Goal: Task Accomplishment & Management: Manage account settings

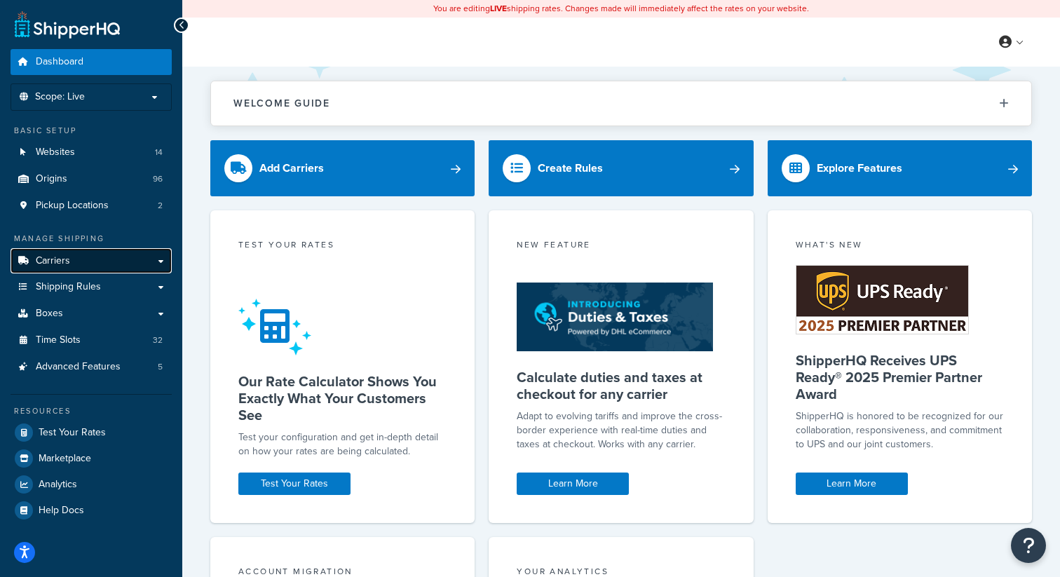
click at [103, 263] on link "Carriers" at bounding box center [91, 261] width 161 height 26
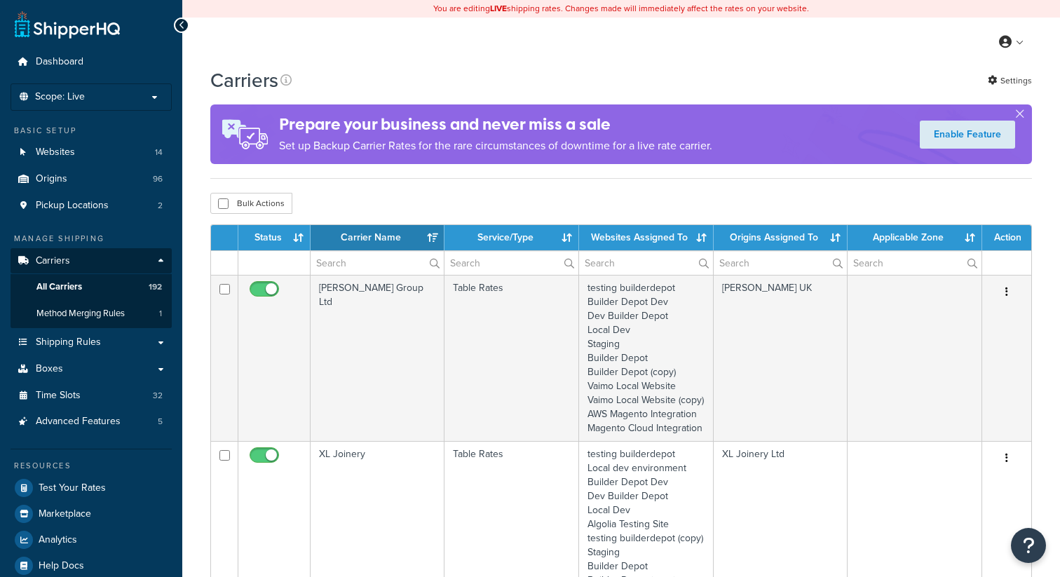
select select "15"
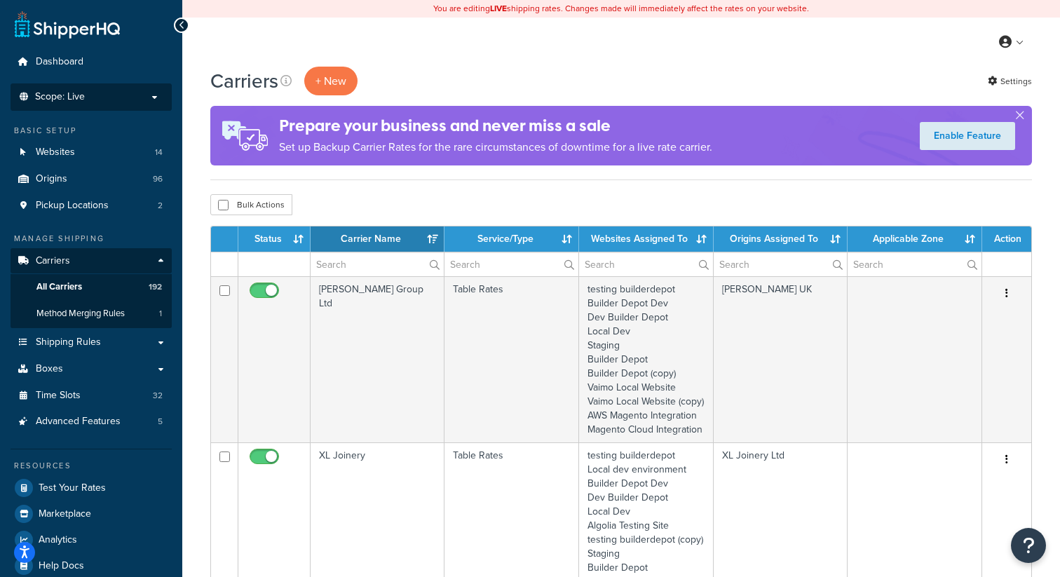
click at [153, 95] on p "Scope: Live" at bounding box center [91, 97] width 149 height 12
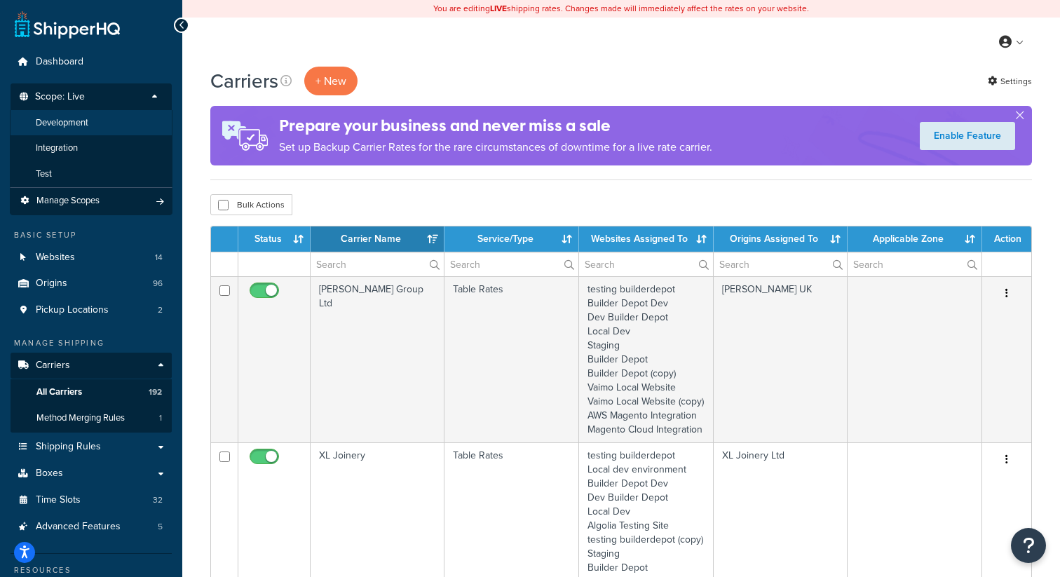
click at [125, 121] on li "Development" at bounding box center [91, 123] width 163 height 26
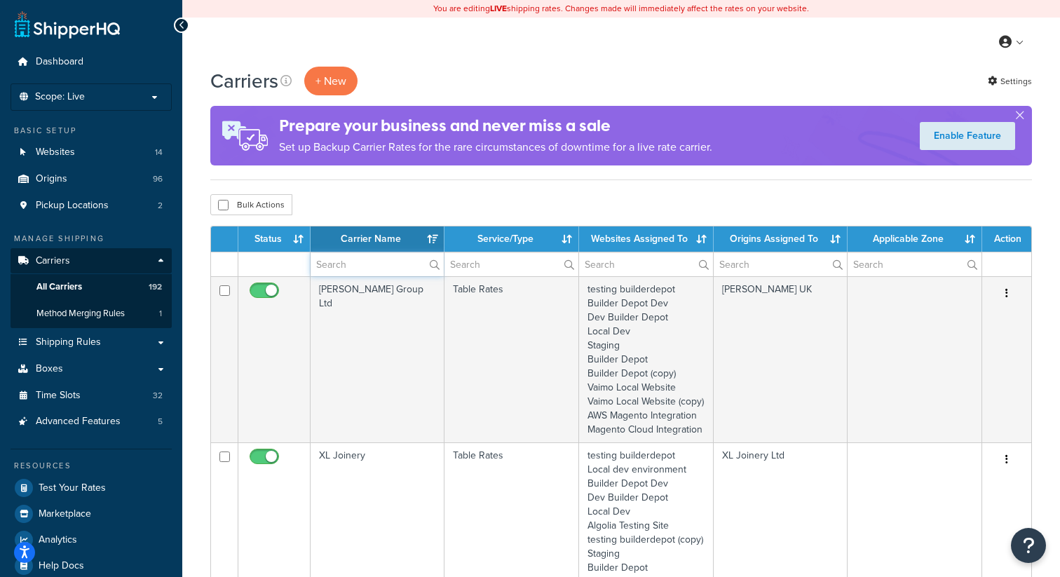
click at [362, 267] on input "text" at bounding box center [376, 264] width 133 height 24
type input "sam"
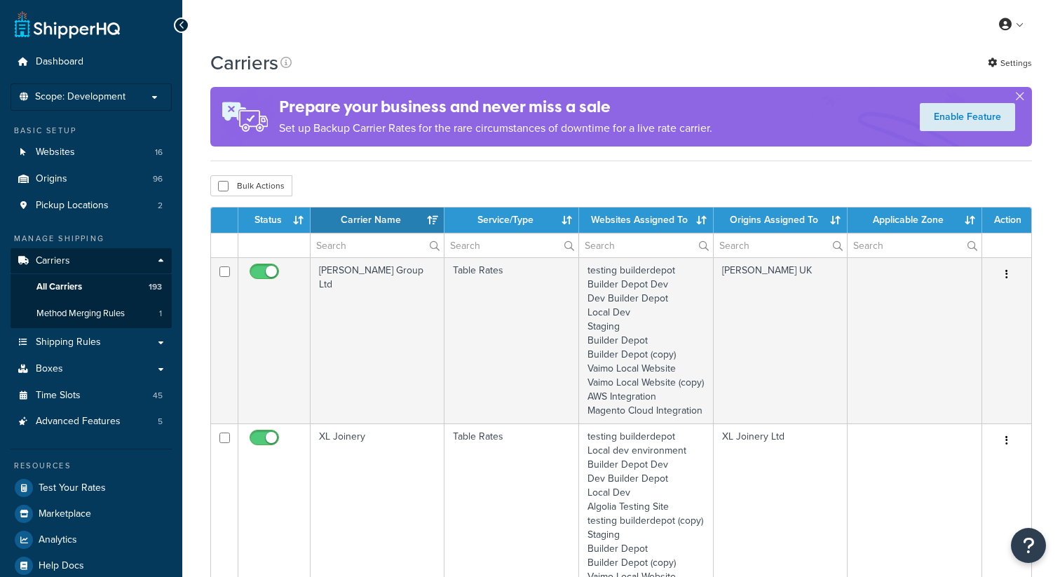
select select "15"
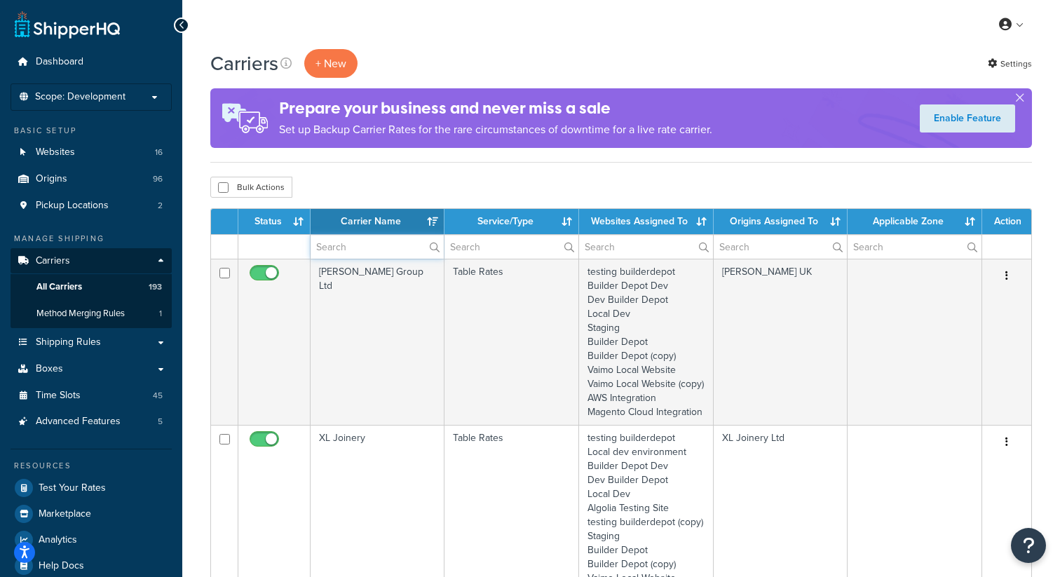
click at [332, 248] on input "text" at bounding box center [376, 247] width 133 height 24
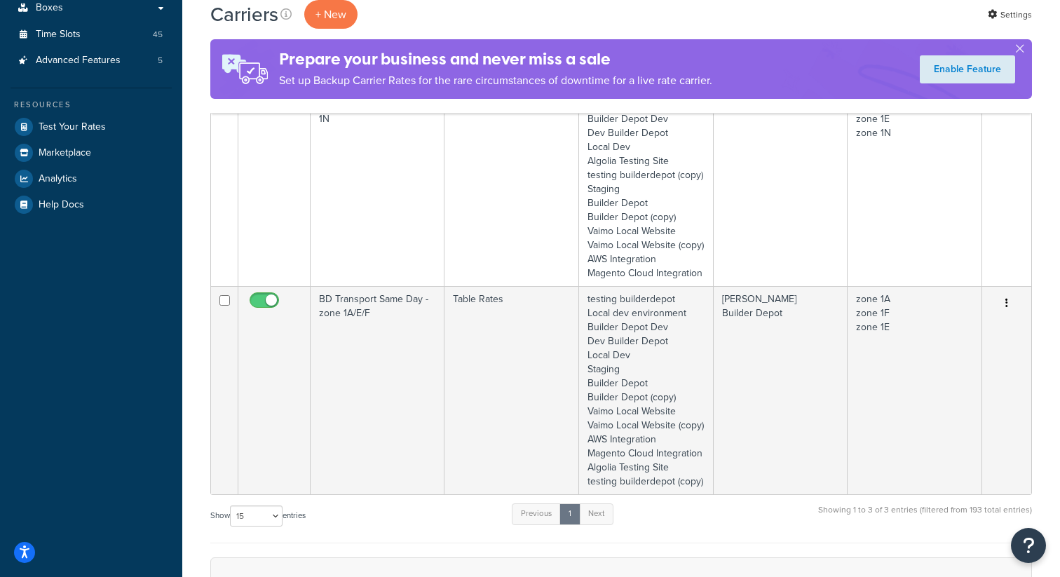
scroll to position [403, 0]
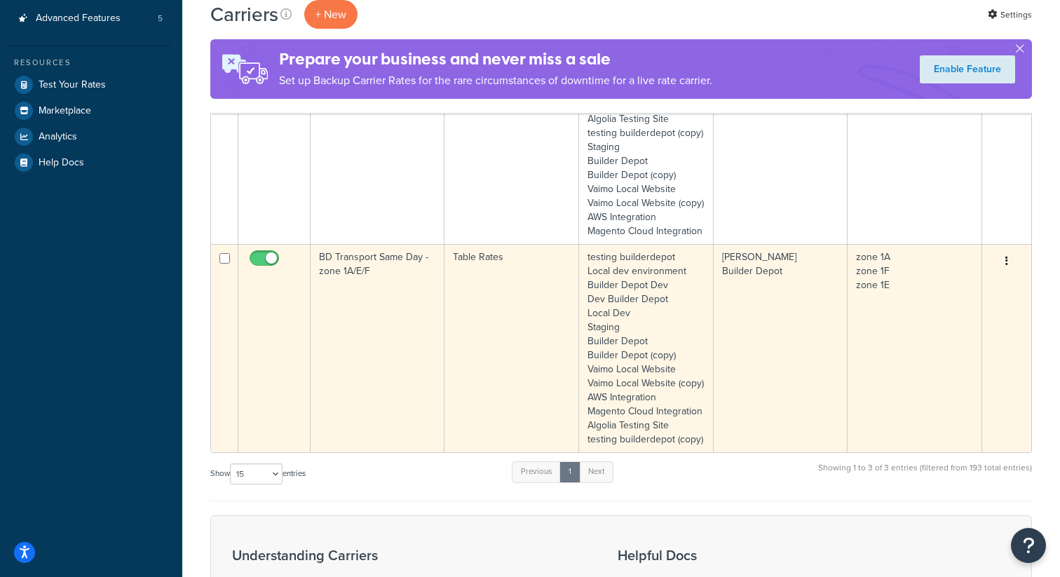
type input "same"
click at [1008, 273] on button "button" at bounding box center [1006, 261] width 20 height 22
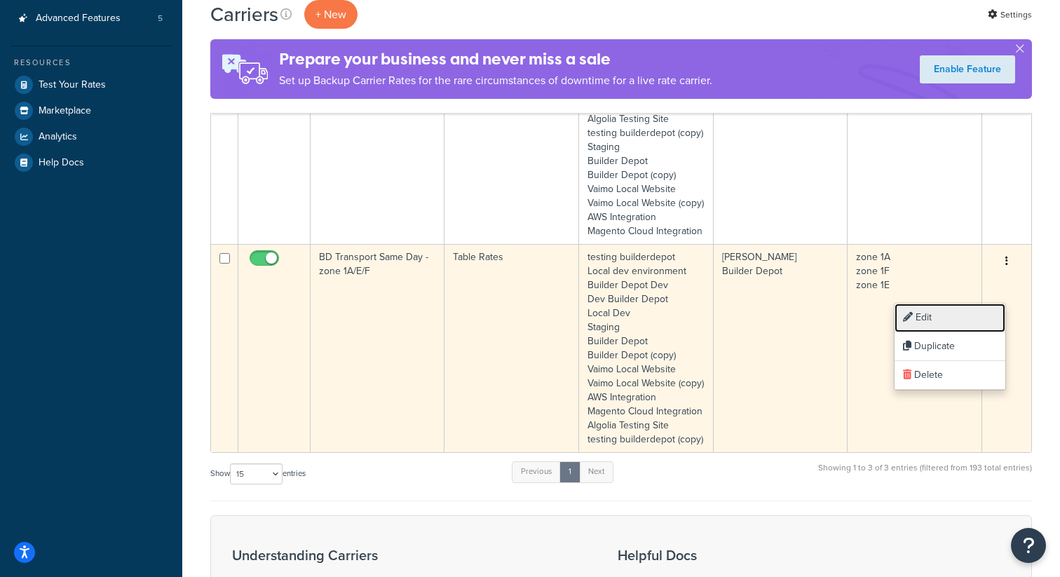
click at [933, 318] on link "Edit" at bounding box center [949, 317] width 111 height 29
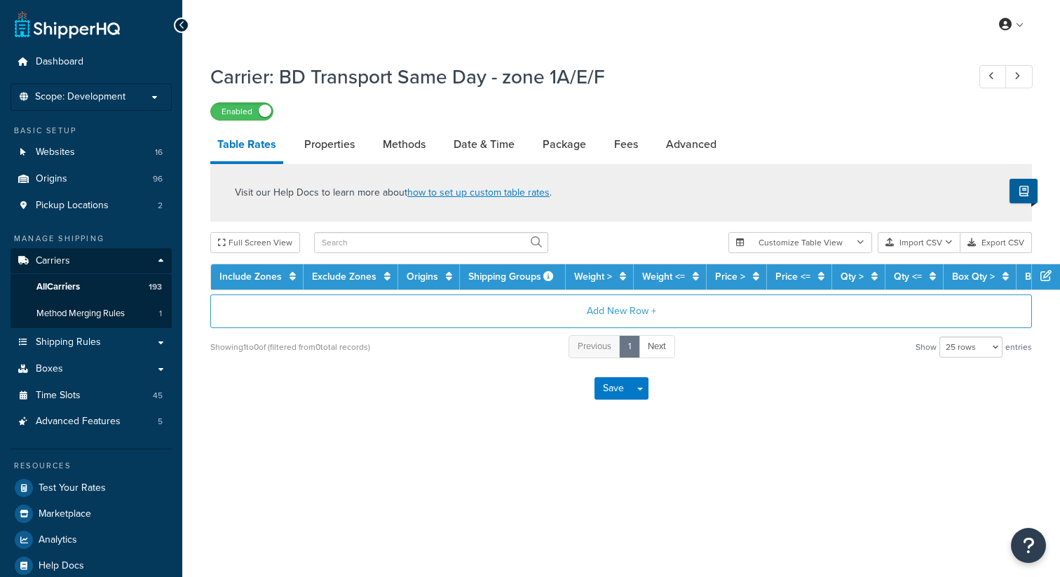
select select "25"
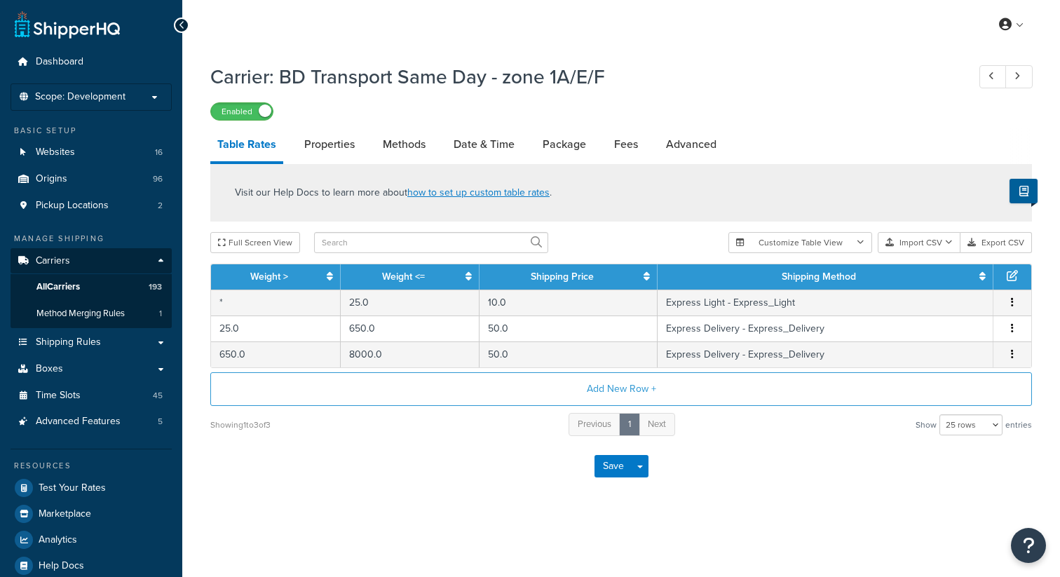
scroll to position [19, 0]
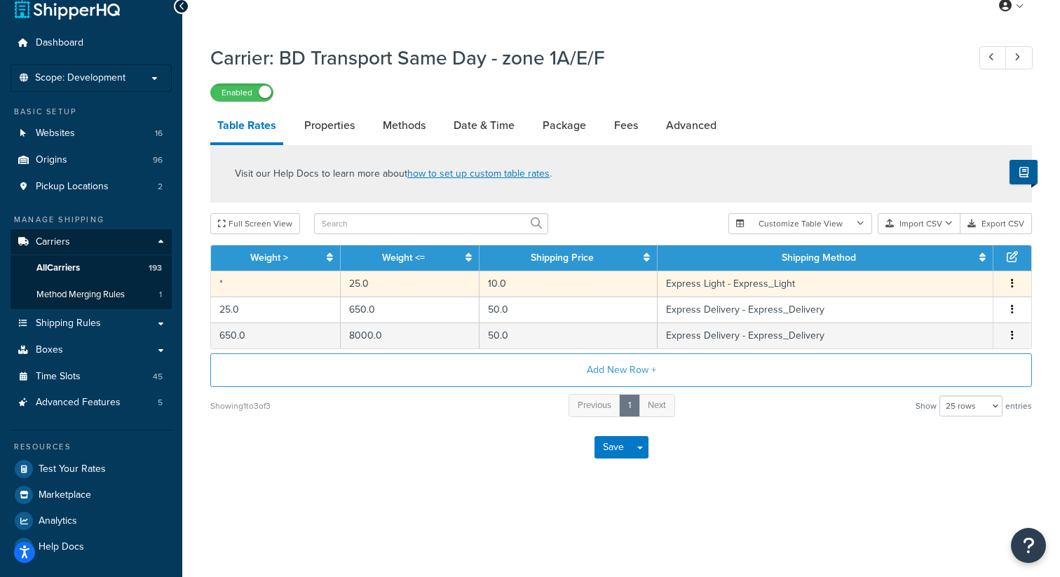
click at [1012, 287] on icon "button" at bounding box center [1011, 283] width 3 height 10
click at [954, 256] on div "Edit" at bounding box center [941, 257] width 100 height 29
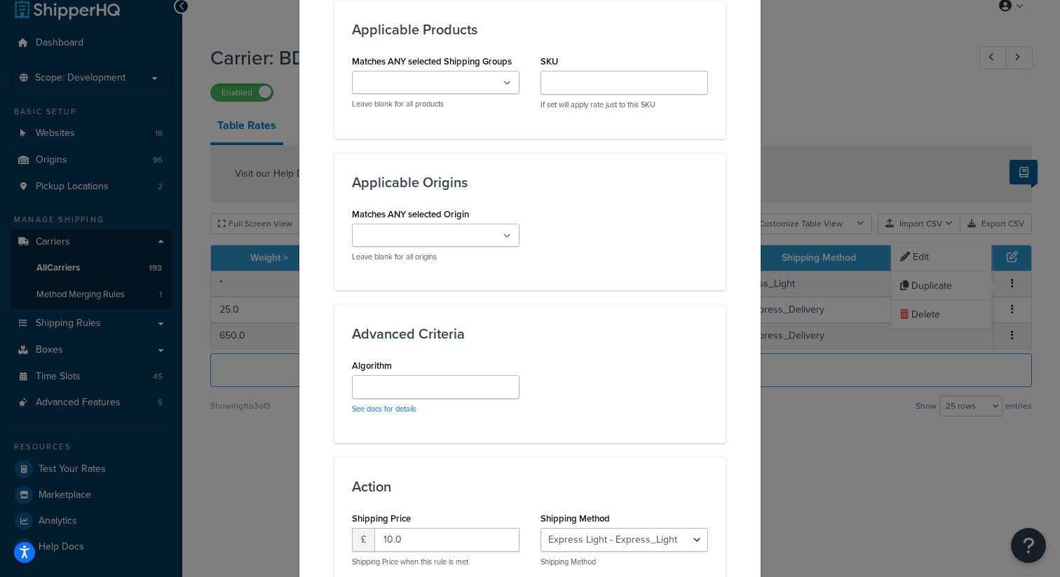
scroll to position [883, 0]
click at [423, 232] on input "Matches ANY selected Origin" at bounding box center [418, 235] width 124 height 15
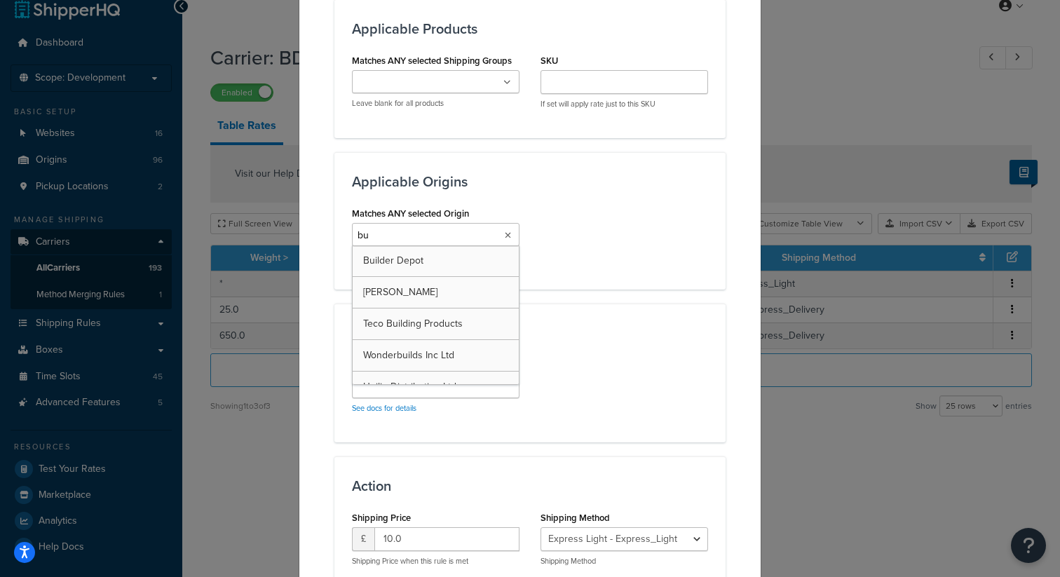
type input "bui"
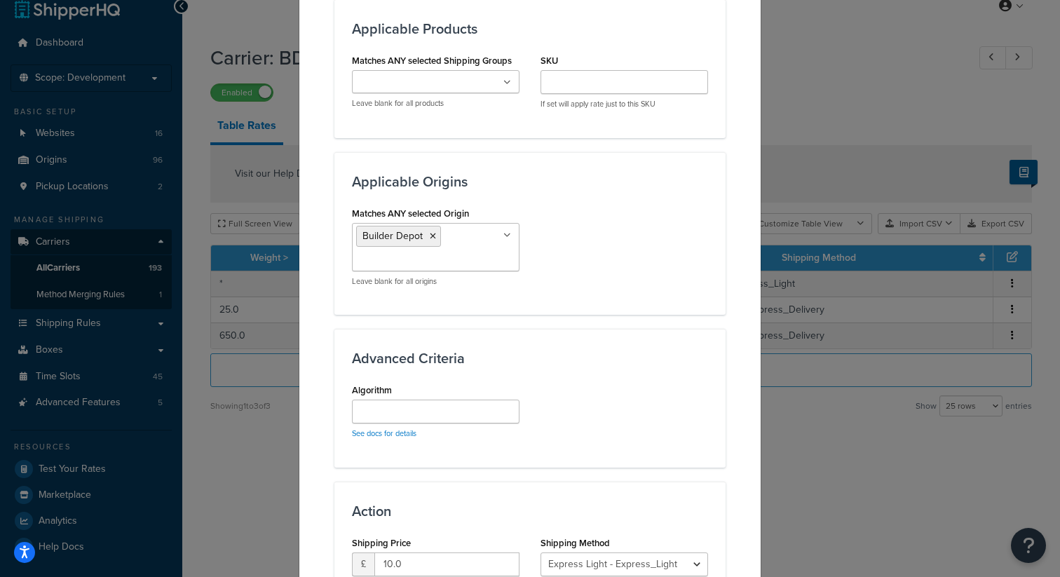
click at [683, 350] on div "Advanced Criteria Algorithm See docs for details" at bounding box center [529, 398] width 391 height 138
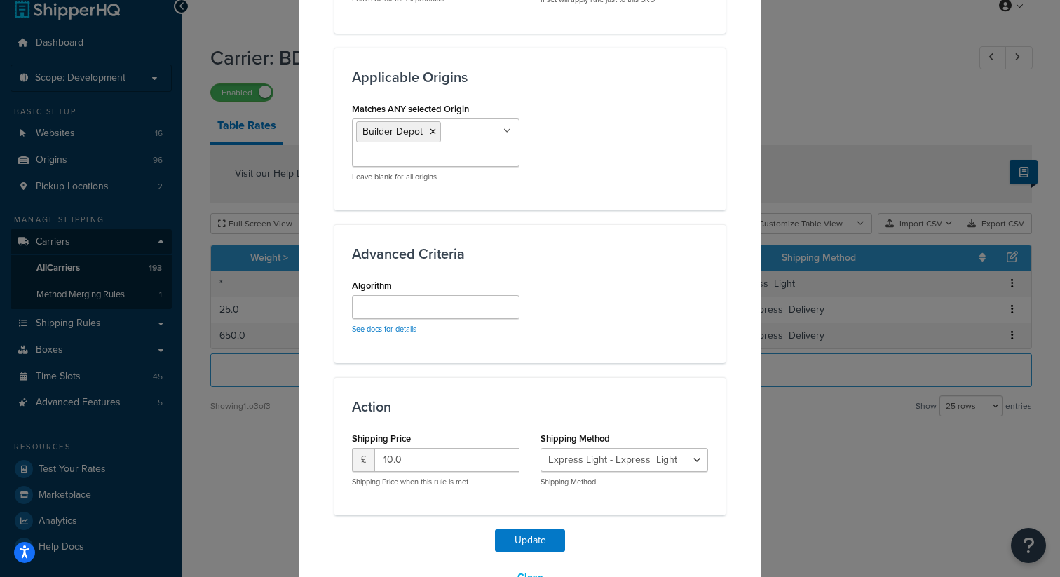
scroll to position [1029, 0]
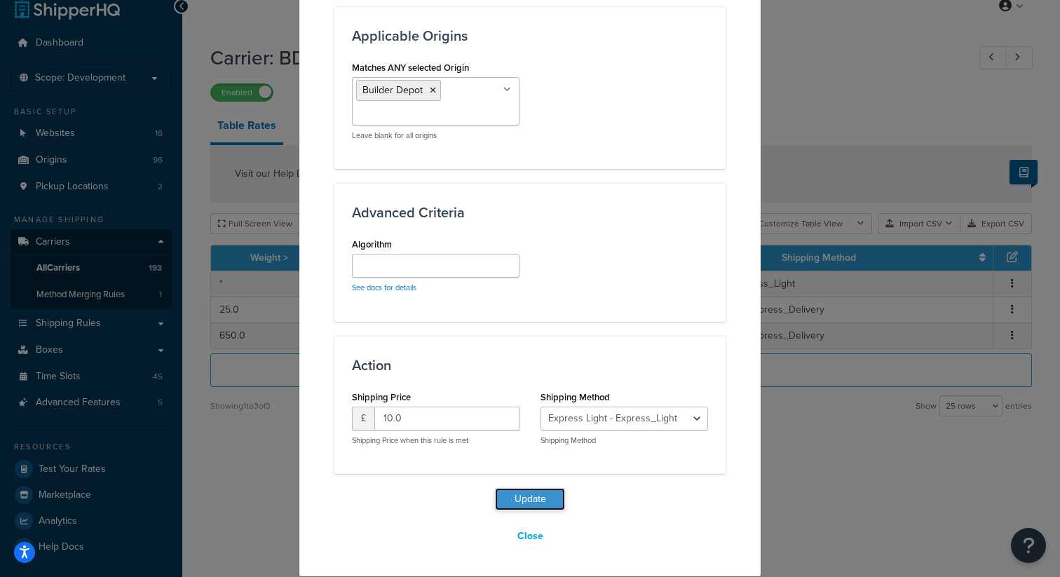
click at [543, 491] on button "Update" at bounding box center [530, 499] width 70 height 22
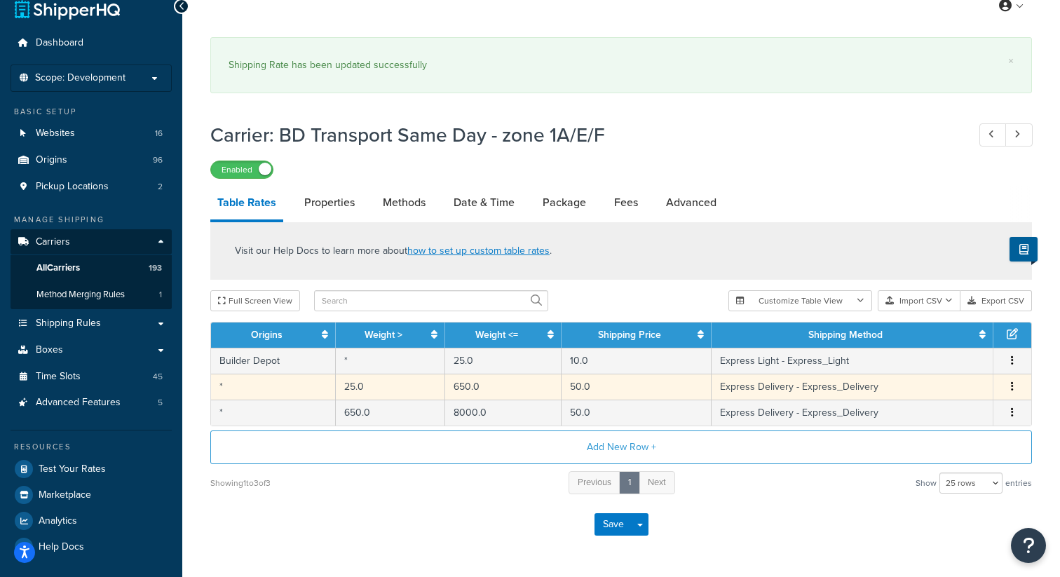
click at [1014, 387] on button "button" at bounding box center [1011, 386] width 11 height 15
click at [957, 358] on div "Edit" at bounding box center [941, 360] width 100 height 29
select select "177658"
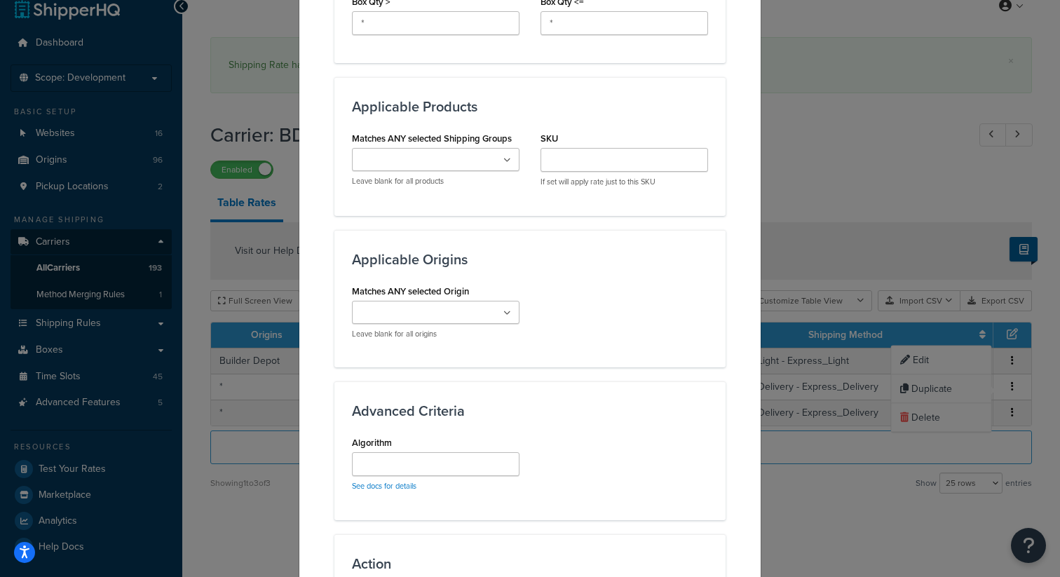
scroll to position [809, 0]
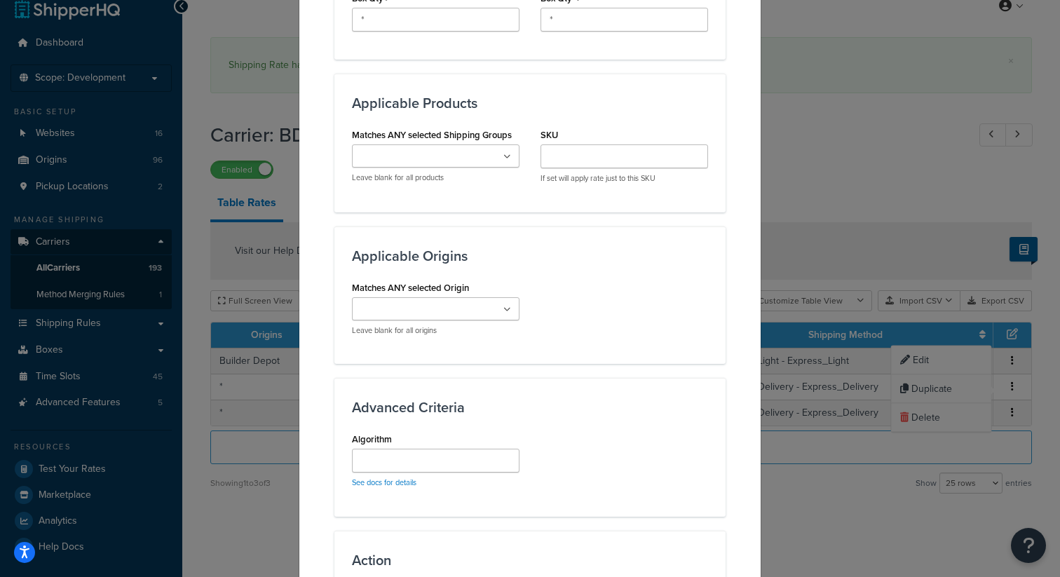
click at [436, 302] on input "Matches ANY selected Origin" at bounding box center [418, 309] width 124 height 15
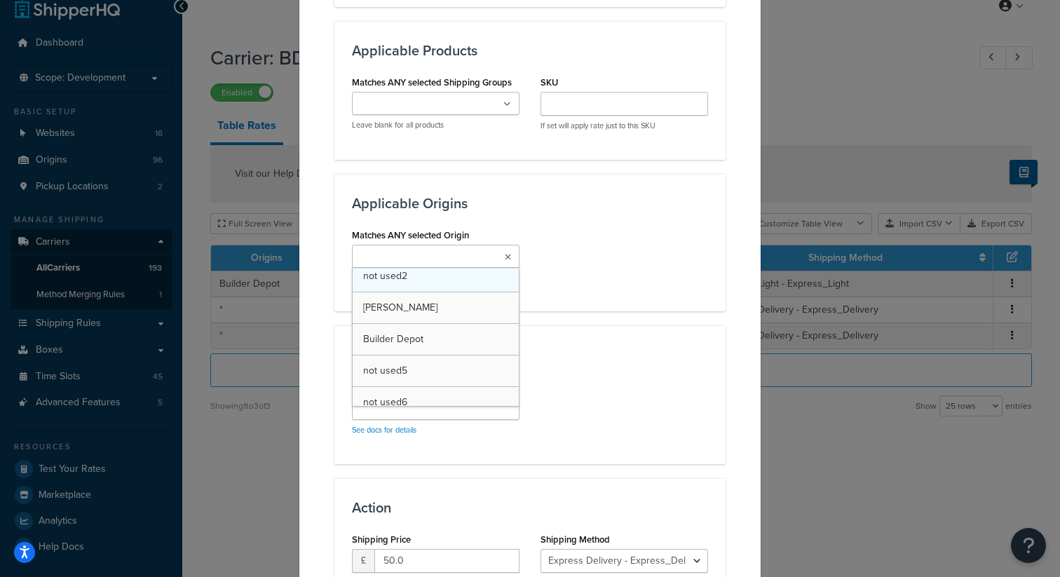
scroll to position [90, 0]
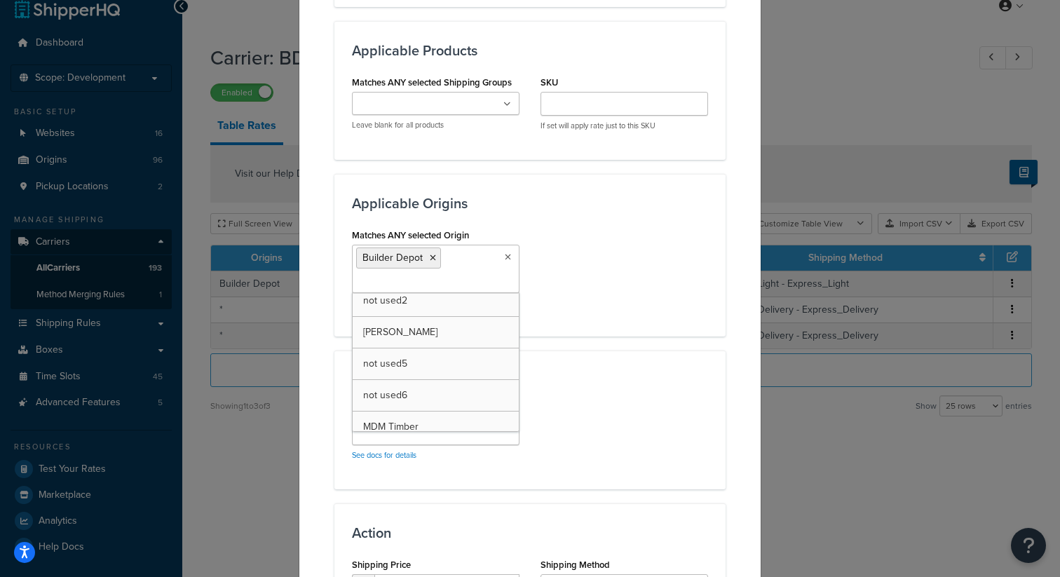
click at [816, 427] on div "Update Table Rate Applicable Zones See examples and learn more about how includ…" at bounding box center [530, 288] width 1060 height 577
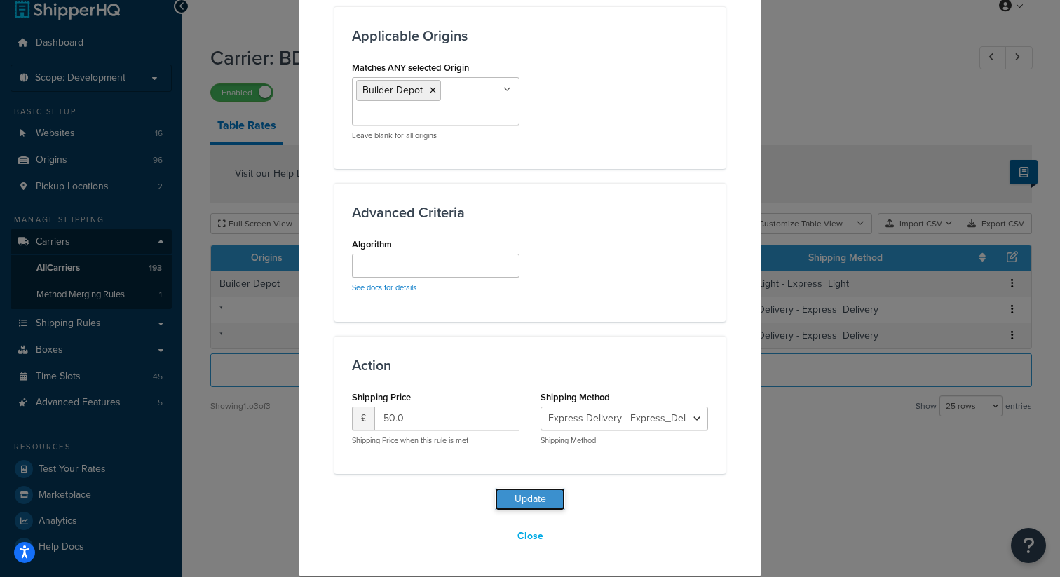
click at [540, 503] on button "Update" at bounding box center [530, 499] width 70 height 22
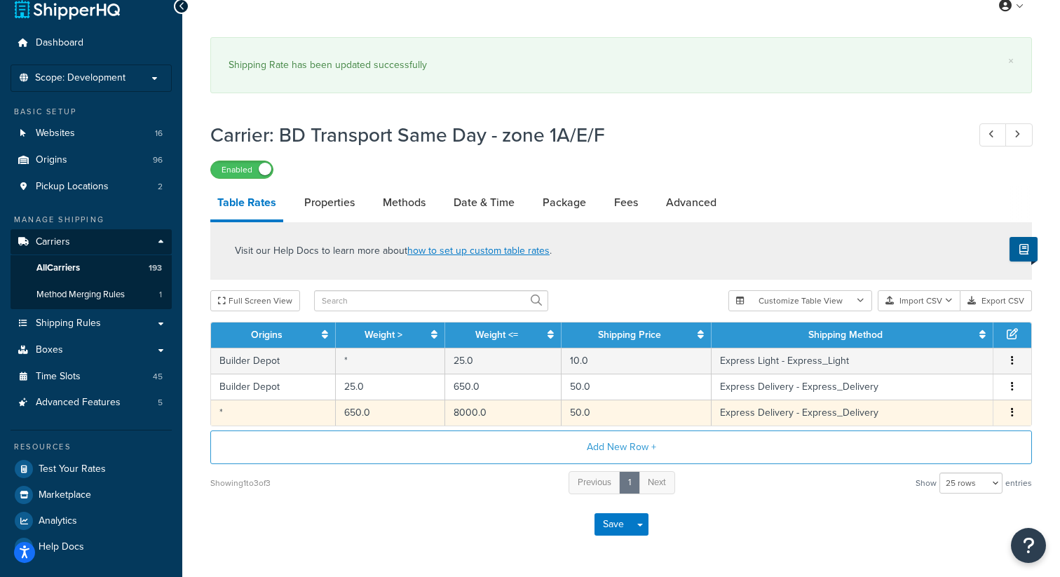
click at [1013, 413] on button "button" at bounding box center [1011, 412] width 11 height 15
click at [940, 385] on div "Edit" at bounding box center [941, 386] width 100 height 29
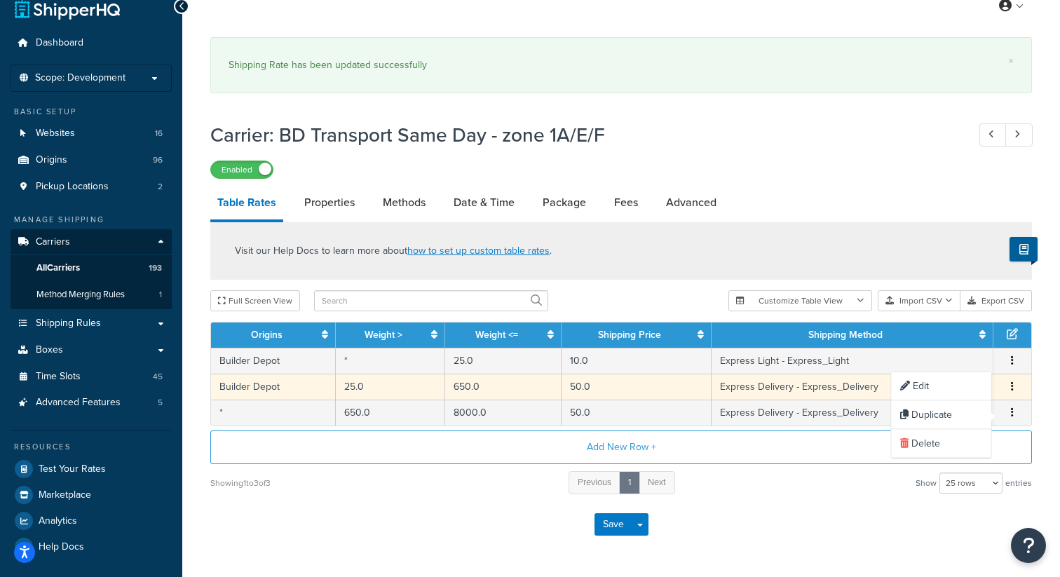
select select "177658"
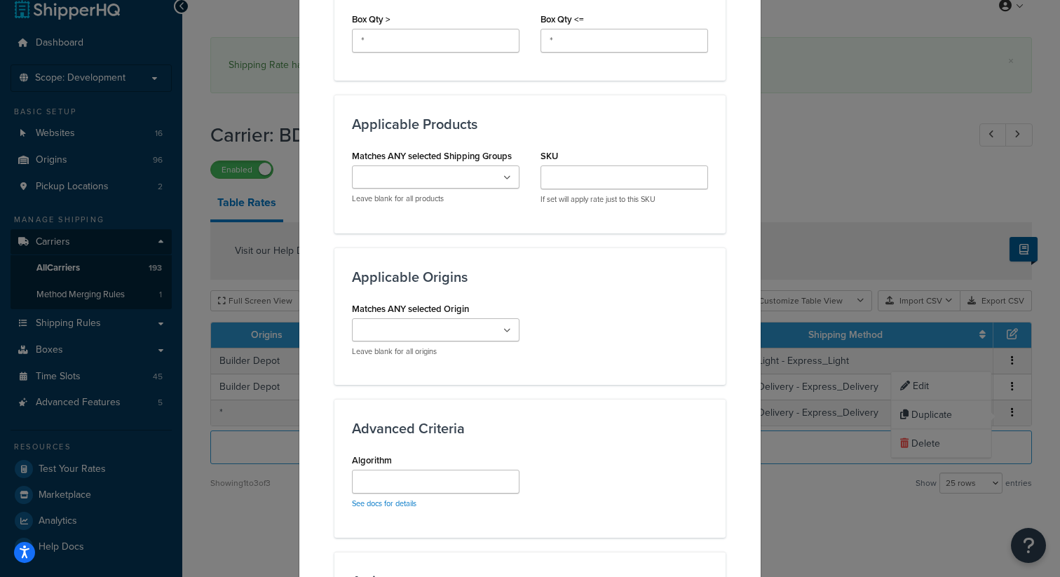
scroll to position [753, 0]
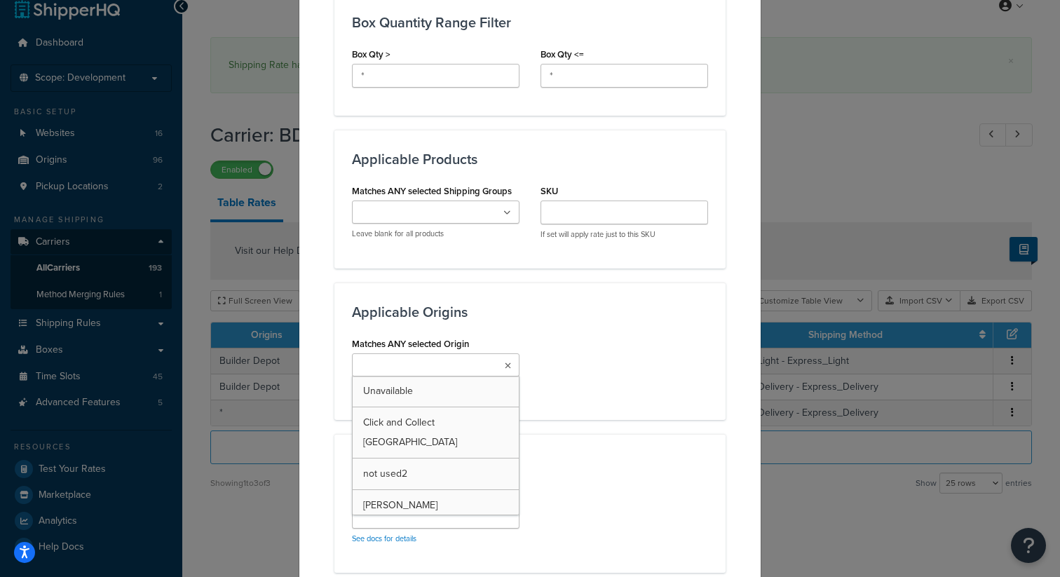
click at [486, 360] on ul at bounding box center [435, 364] width 167 height 23
type input "heav"
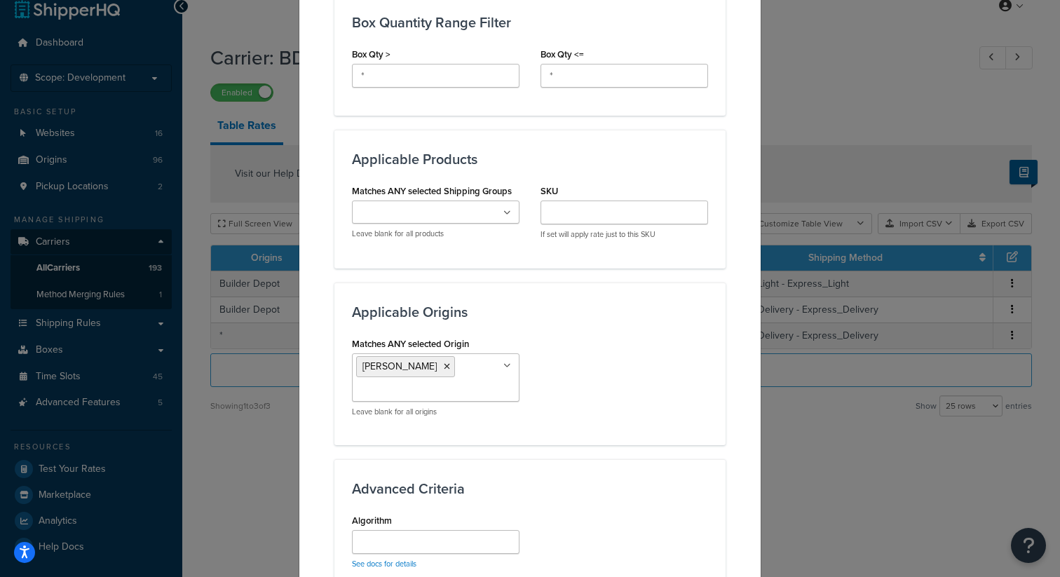
click at [877, 450] on div "Update Table Rate Applicable Zones See examples and learn more about how includ…" at bounding box center [530, 288] width 1060 height 577
click at [826, 484] on div "Update Table Rate Applicable Zones See examples and learn more about how includ…" at bounding box center [530, 288] width 1060 height 577
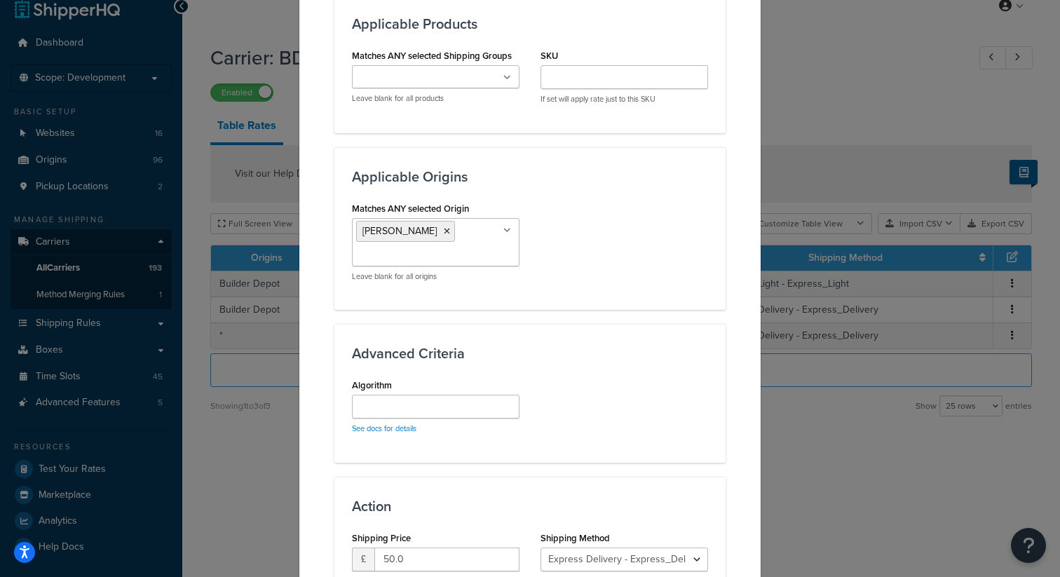
scroll to position [1029, 0]
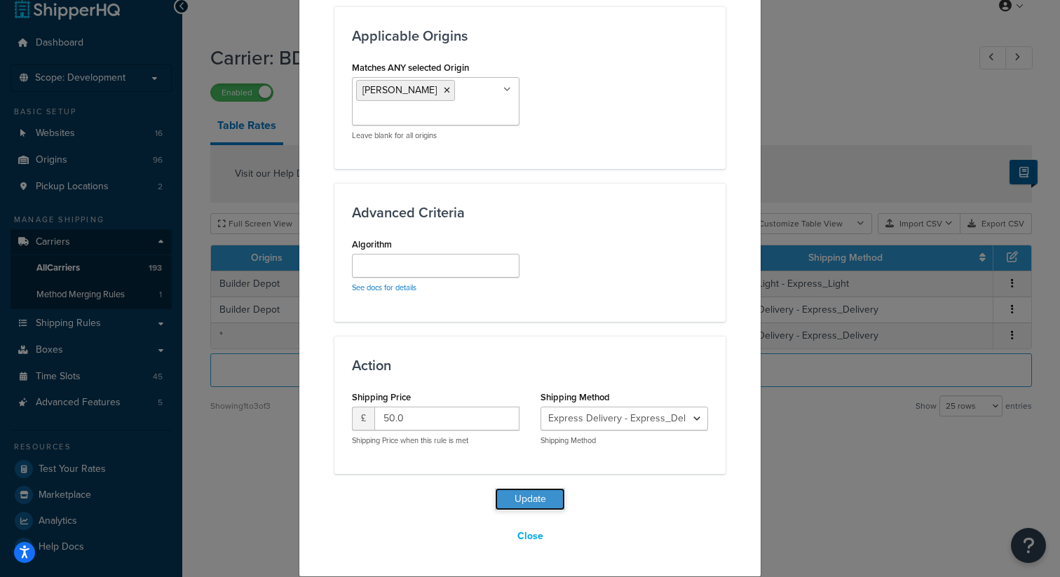
click at [536, 495] on button "Update" at bounding box center [530, 499] width 70 height 22
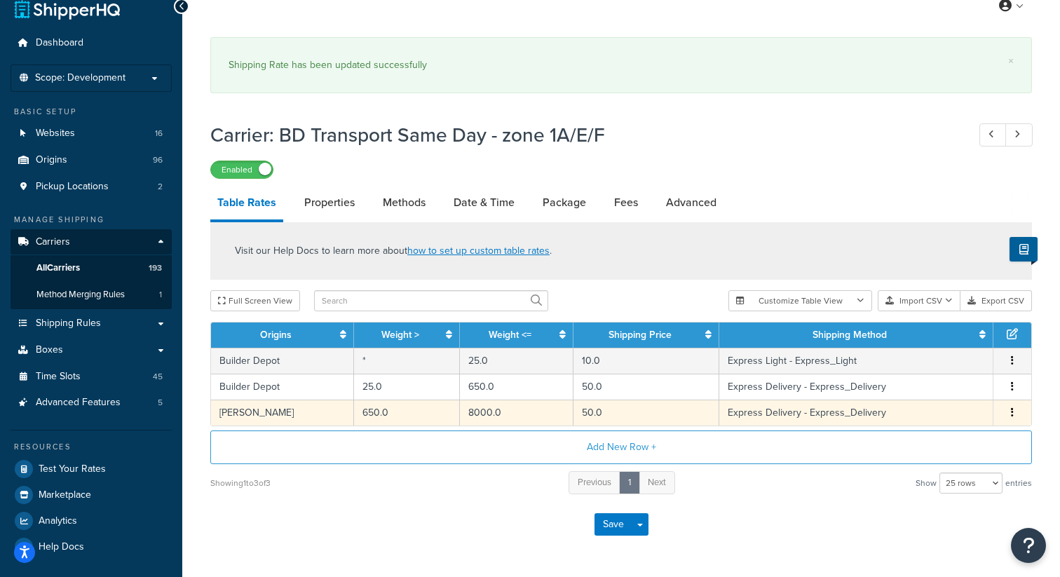
click at [1006, 411] on button "button" at bounding box center [1011, 412] width 11 height 15
click at [933, 383] on div "Edit" at bounding box center [941, 386] width 100 height 29
select select "177658"
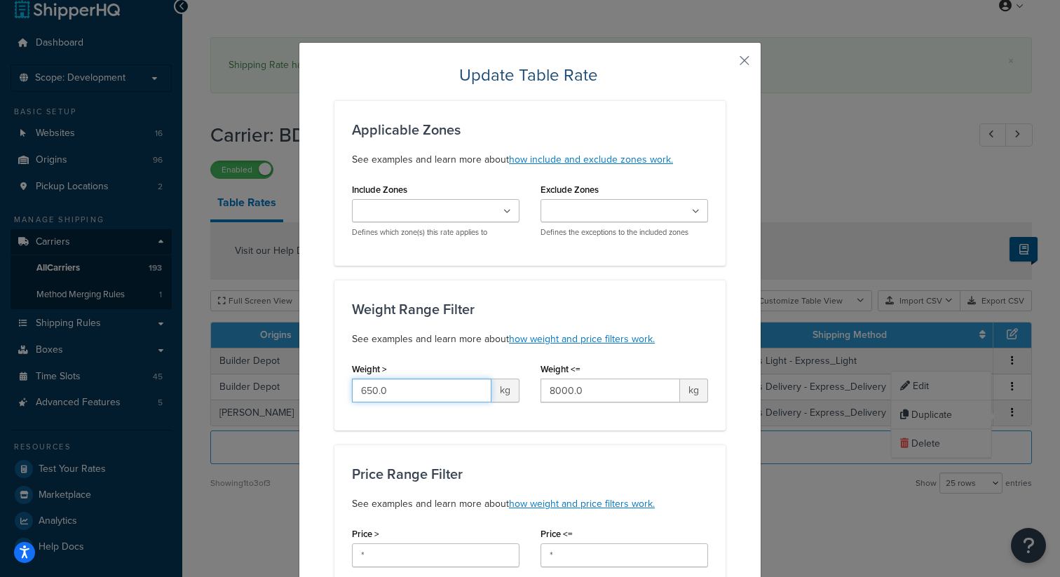
click at [407, 392] on input "650.0" at bounding box center [421, 390] width 139 height 24
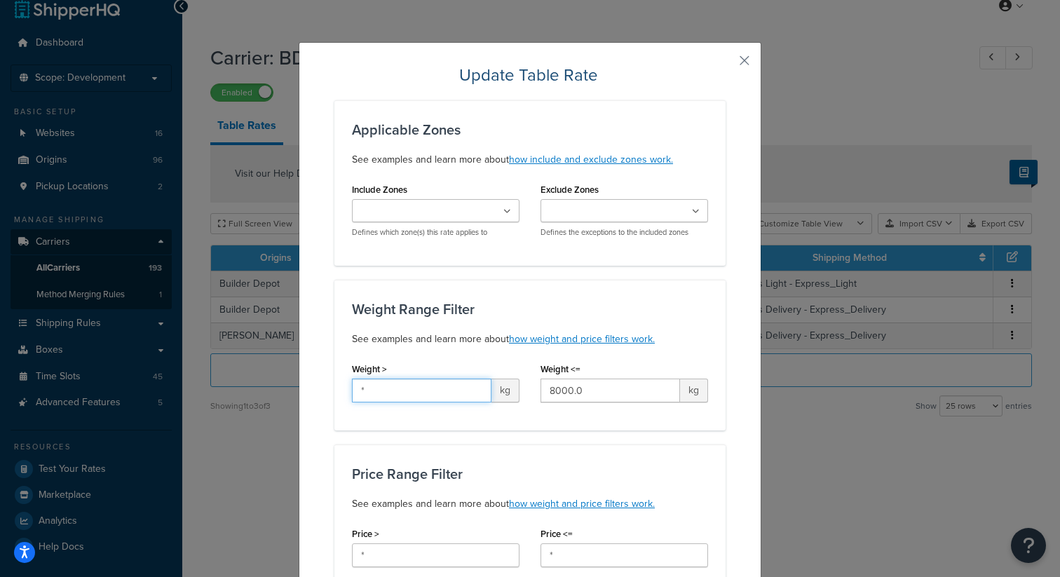
type input "*"
click at [553, 466] on h3 "Price Range Filter" at bounding box center [530, 473] width 356 height 15
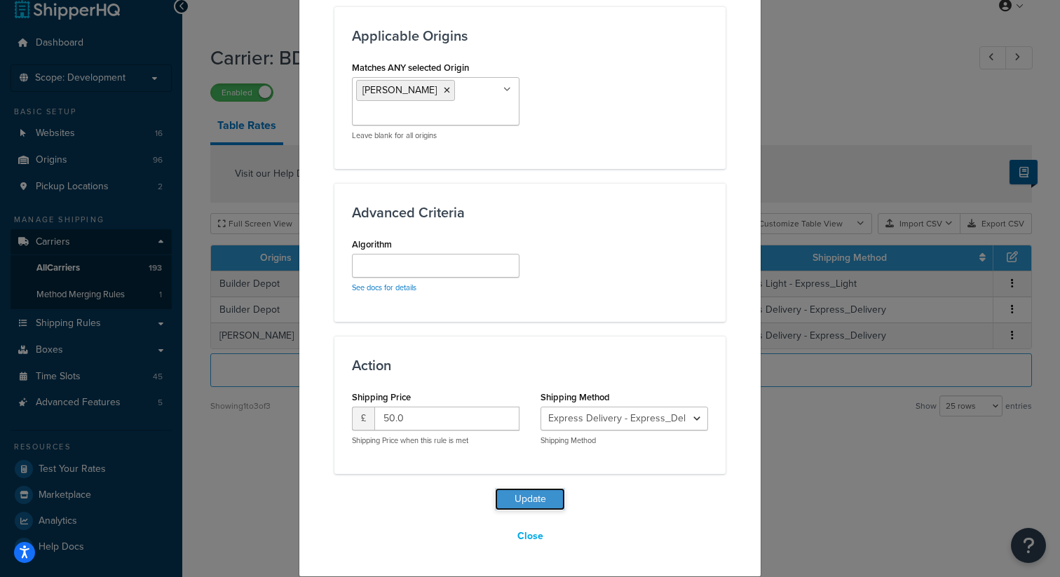
click at [530, 500] on button "Update" at bounding box center [530, 499] width 70 height 22
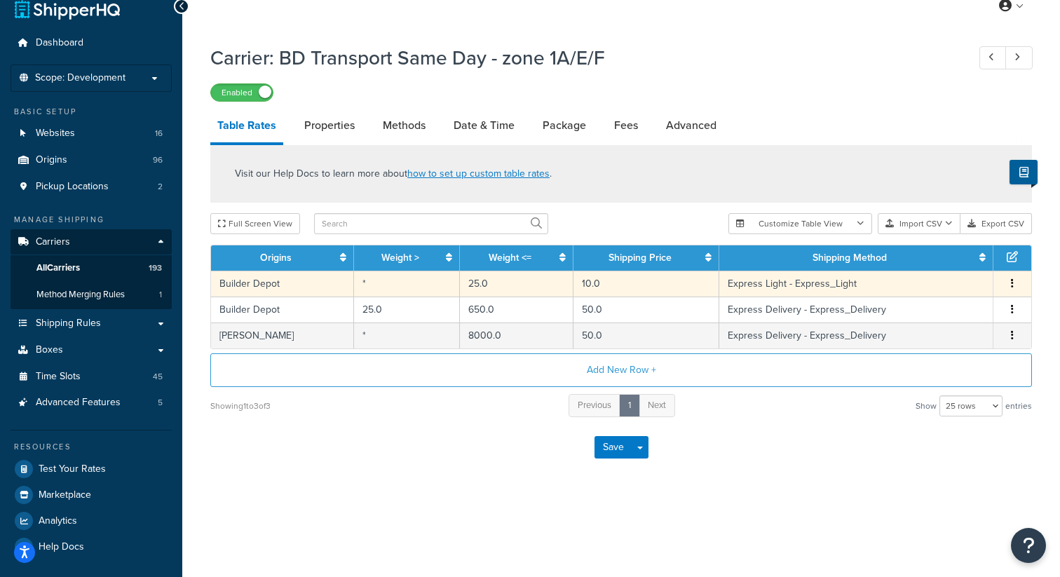
click at [1008, 282] on button "button" at bounding box center [1011, 283] width 11 height 15
click at [952, 261] on div "Edit" at bounding box center [941, 257] width 100 height 29
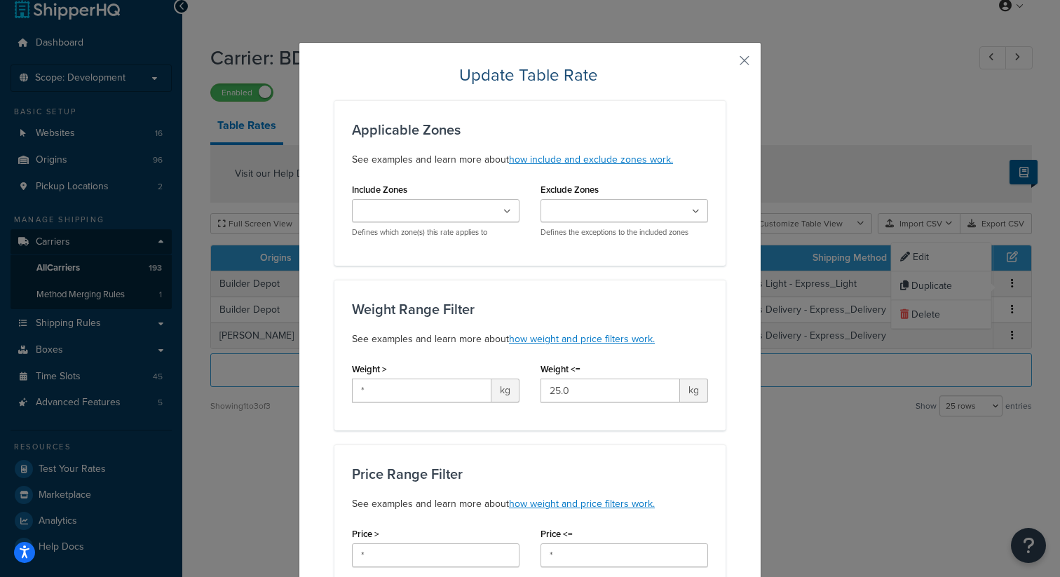
click at [622, 214] on input "Exclude Zones" at bounding box center [606, 211] width 124 height 15
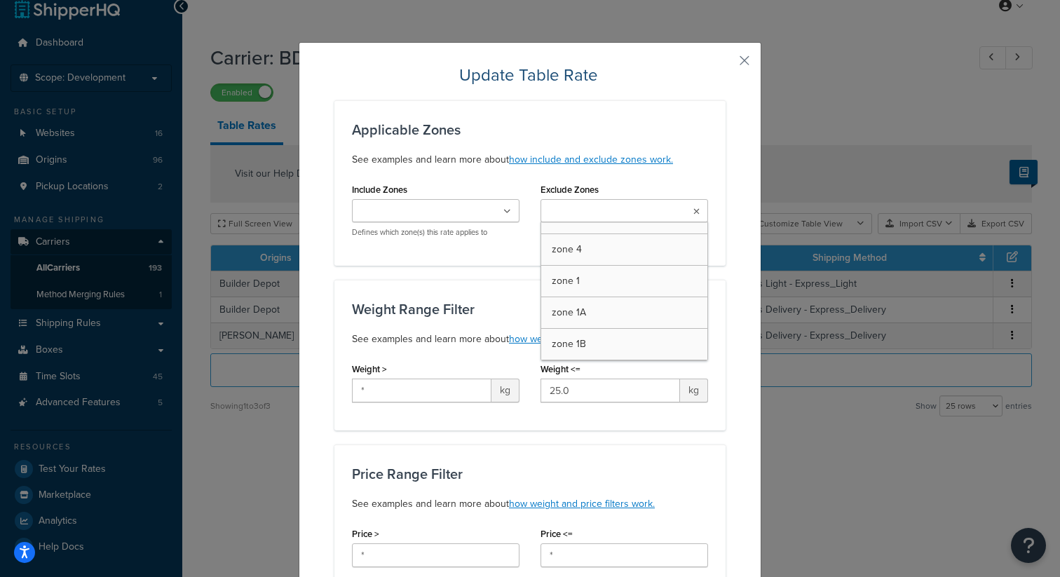
scroll to position [118, 0]
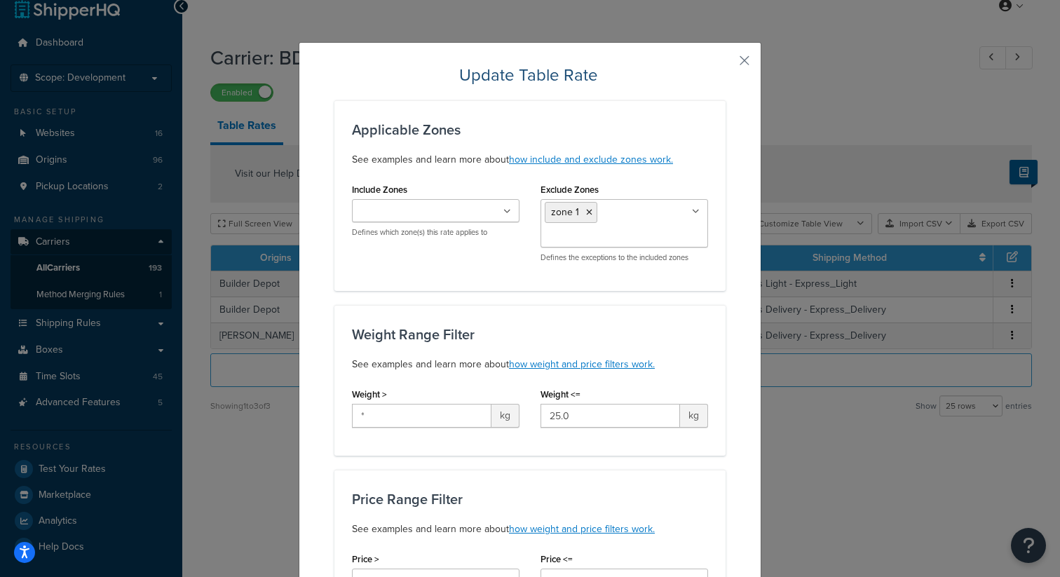
click at [809, 431] on div "Update Table Rate Applicable Zones See examples and learn more about how includ…" at bounding box center [530, 288] width 1060 height 577
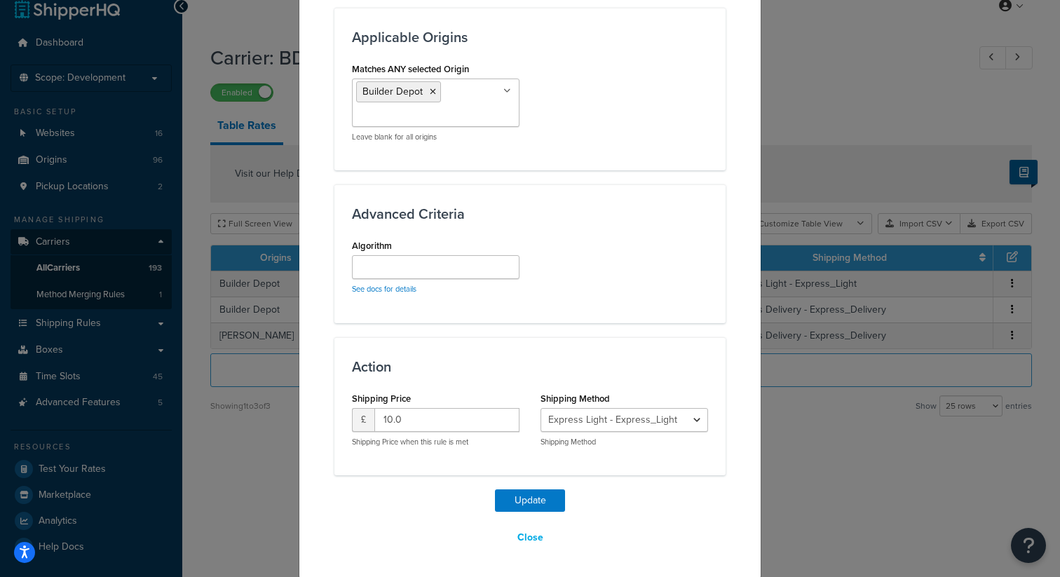
scroll to position [1054, 0]
click at [544, 499] on button "Update" at bounding box center [530, 499] width 70 height 22
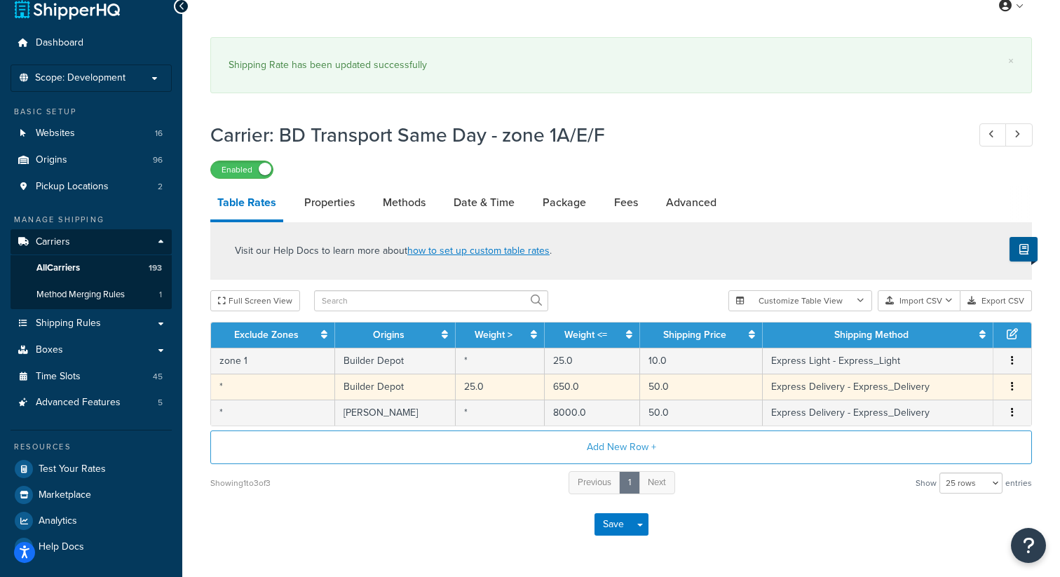
click at [1012, 385] on icon "button" at bounding box center [1011, 386] width 3 height 10
click at [950, 357] on div "Edit" at bounding box center [941, 360] width 100 height 29
select select "177658"
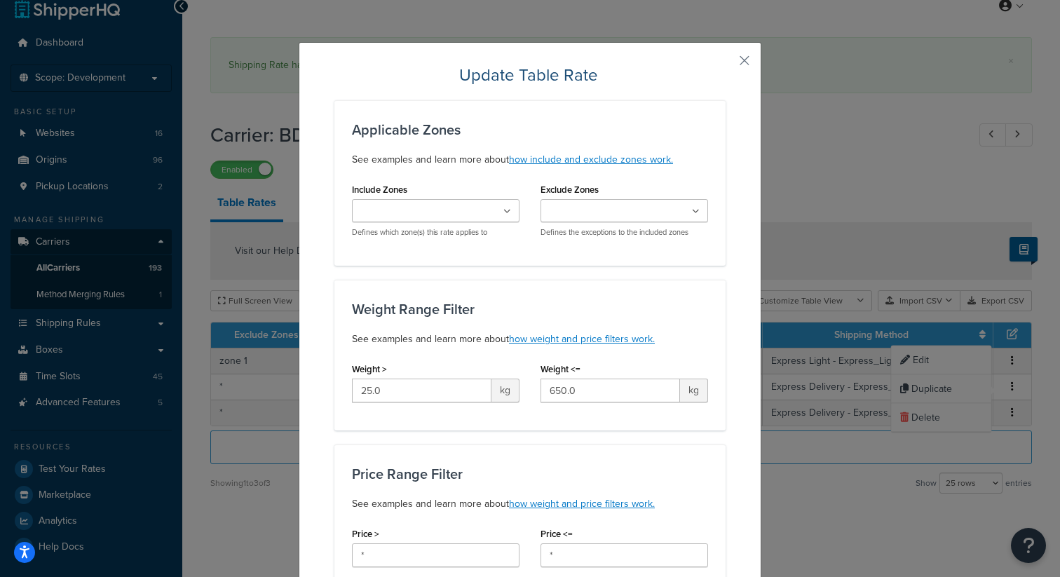
click at [584, 216] on input "Exclude Zones" at bounding box center [606, 211] width 124 height 15
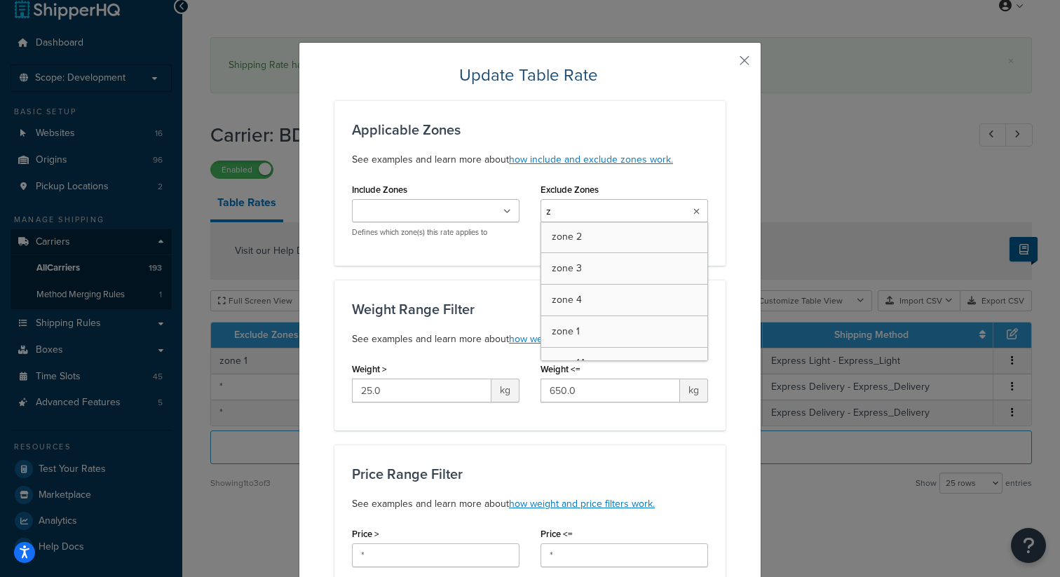
type input "zo"
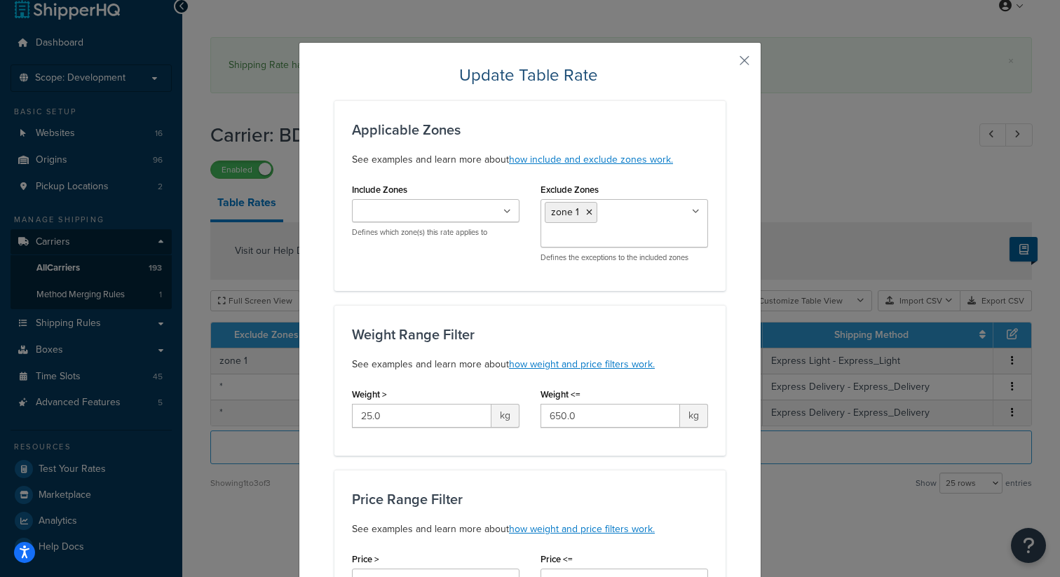
click at [835, 469] on div "Update Table Rate Applicable Zones See examples and learn more about how includ…" at bounding box center [530, 288] width 1060 height 577
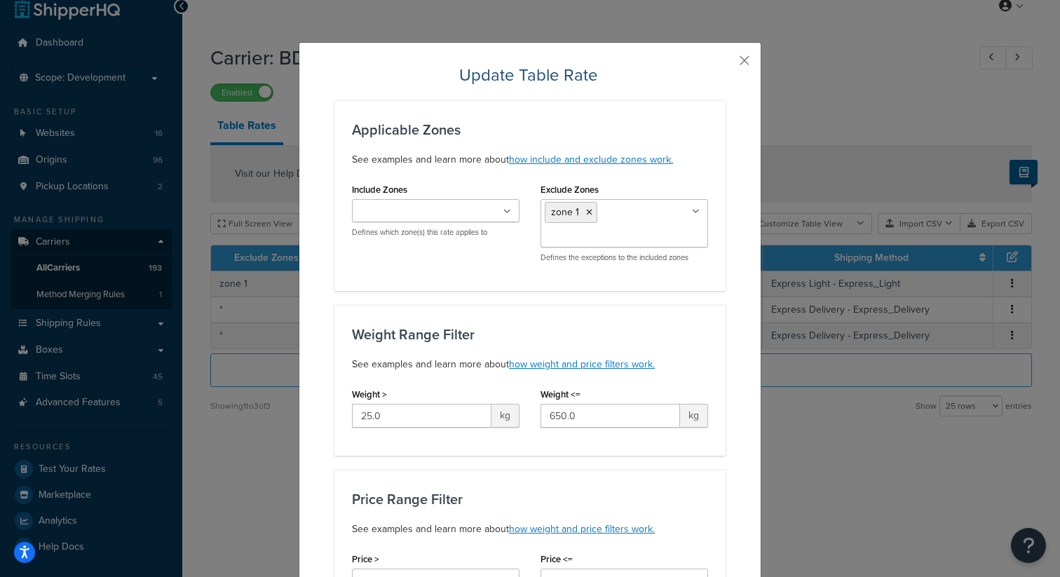
click at [837, 489] on div "Update Table Rate Applicable Zones See examples and learn more about how includ…" at bounding box center [530, 288] width 1060 height 577
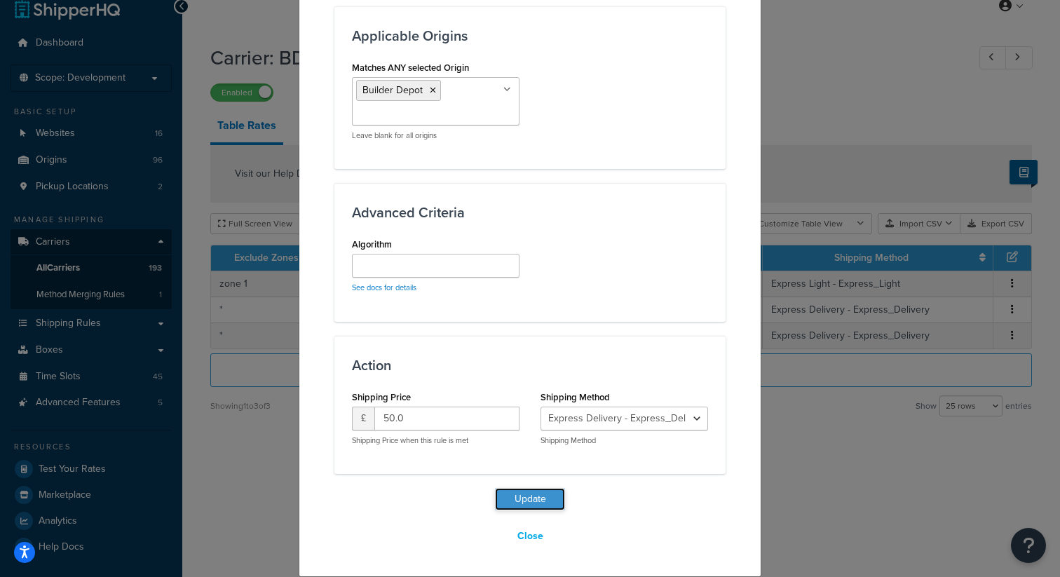
click at [547, 499] on button "Update" at bounding box center [530, 499] width 70 height 22
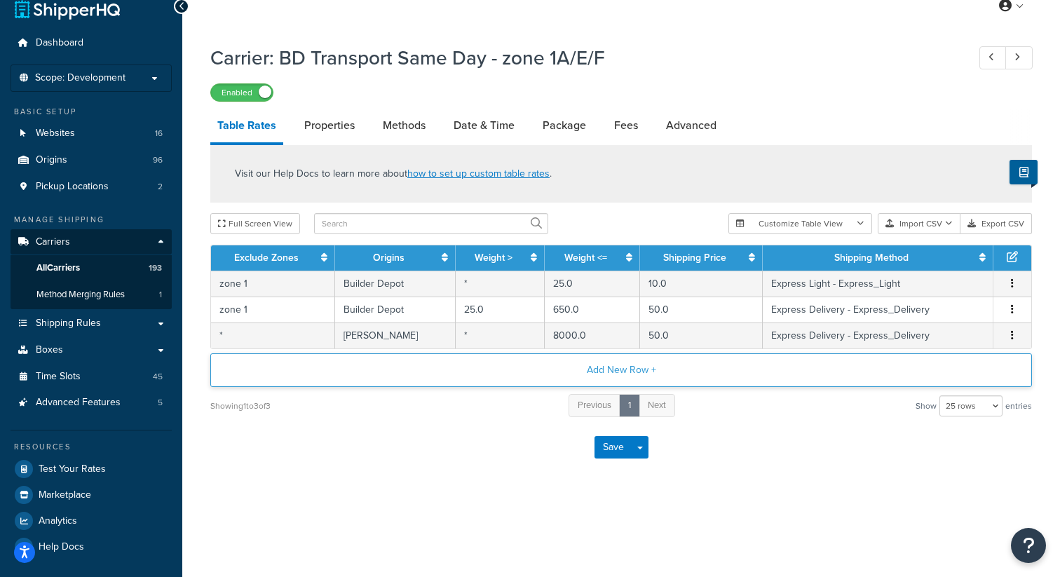
scroll to position [19, 0]
click at [443, 479] on div "Carrier: BD Transport Same Day - zone 1A/E/F Enabled Table Rates Properties Met…" at bounding box center [620, 274] width 877 height 474
click at [603, 441] on button "Save" at bounding box center [613, 447] width 38 height 22
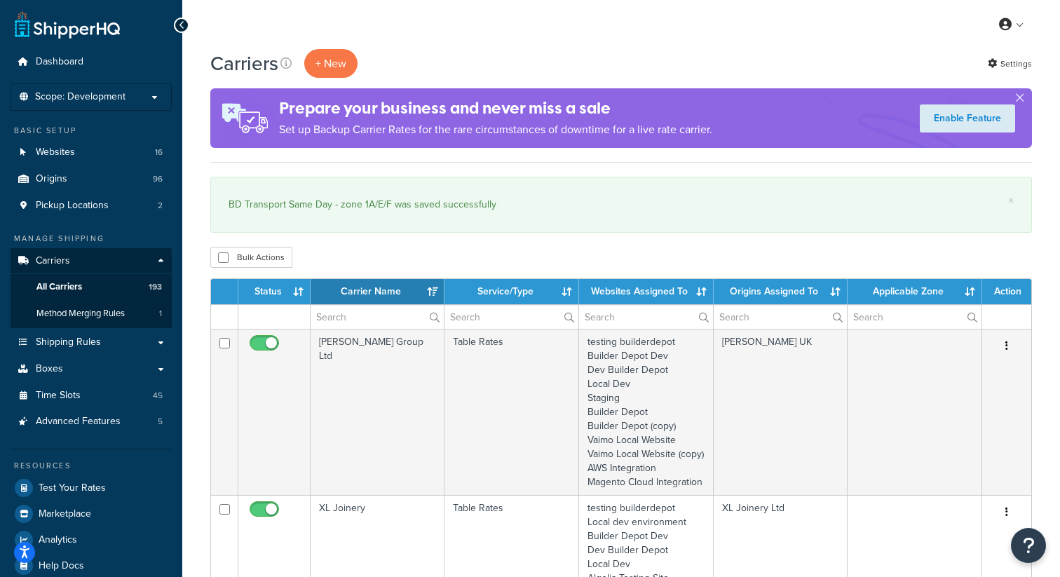
select select "15"
